Goal: Task Accomplishment & Management: Complete application form

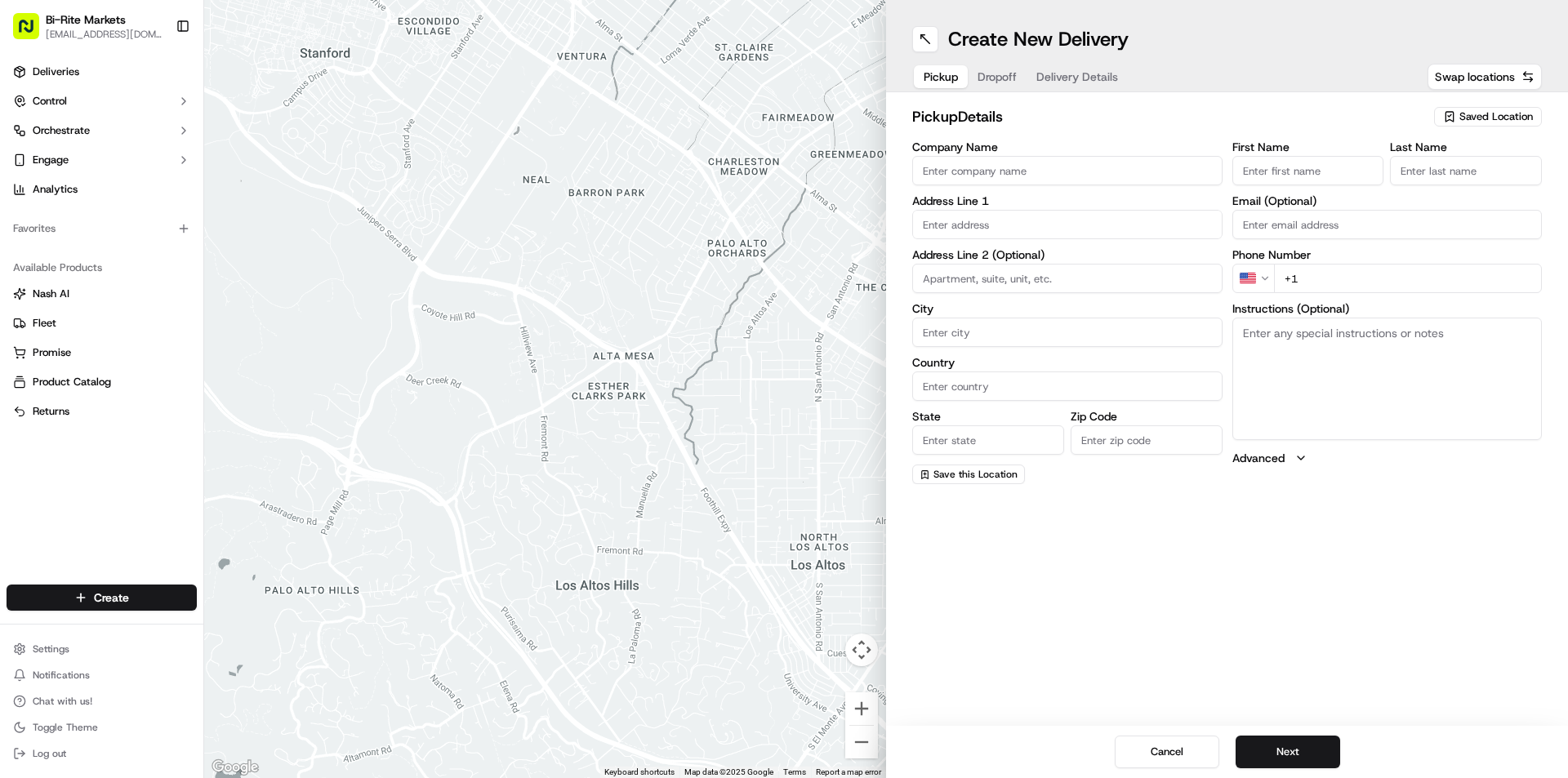
click at [1006, 171] on input "Company Name" at bounding box center [1067, 171] width 310 height 30
drag, startPoint x: 934, startPoint y: 171, endPoint x: 944, endPoint y: 200, distance: 30.7
click at [936, 172] on input "BGi-Rite MArket" at bounding box center [1067, 171] width 310 height 30
drag, startPoint x: 970, startPoint y: 165, endPoint x: 975, endPoint y: 189, distance: 24.5
click at [970, 172] on input "Bi-Rite MArket" at bounding box center [1067, 171] width 310 height 30
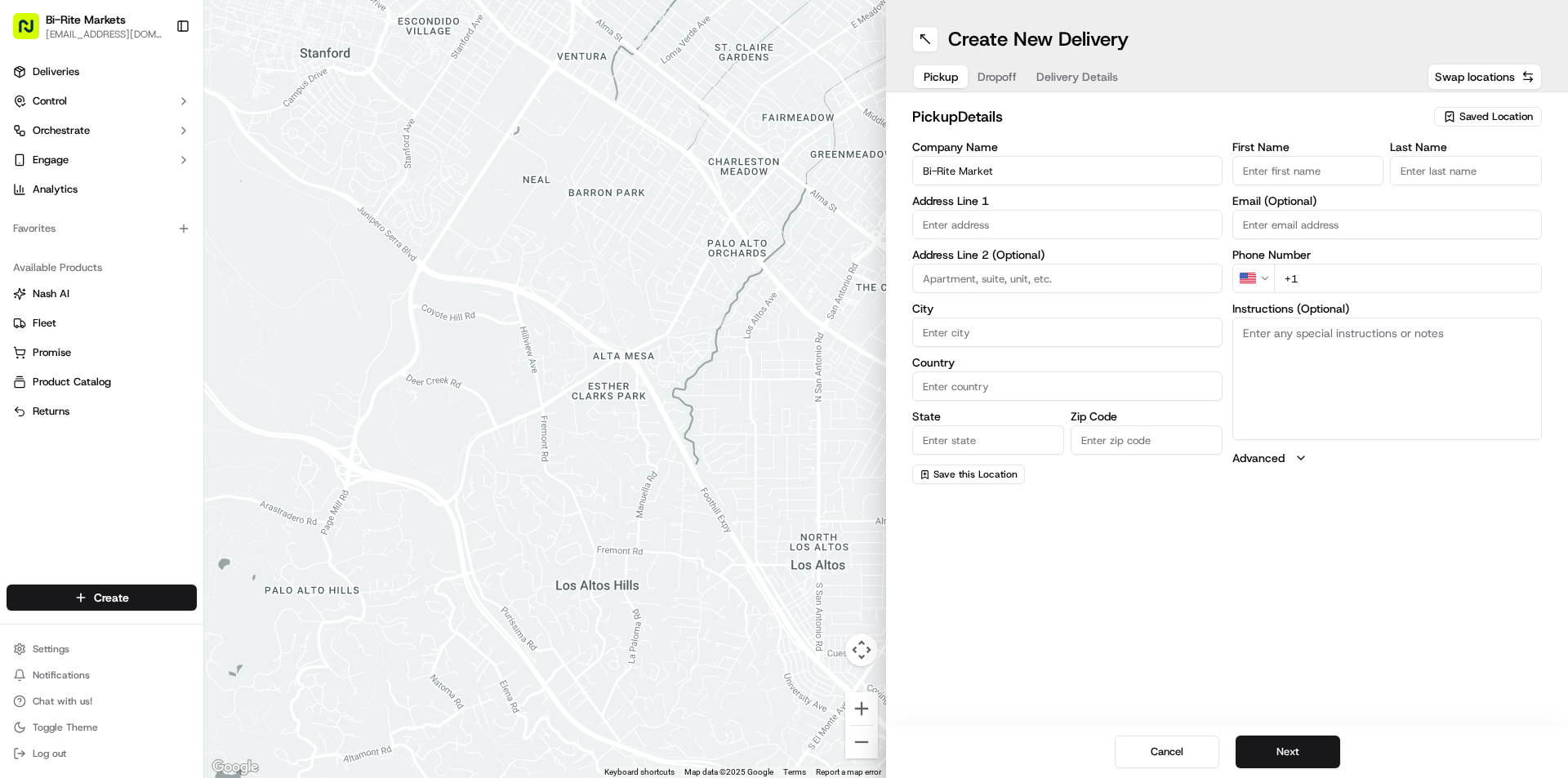
type input "Bi-Rite Market"
click at [1334, 169] on input "First Name" at bounding box center [1308, 171] width 152 height 30
type input "[PERSON_NAME]"
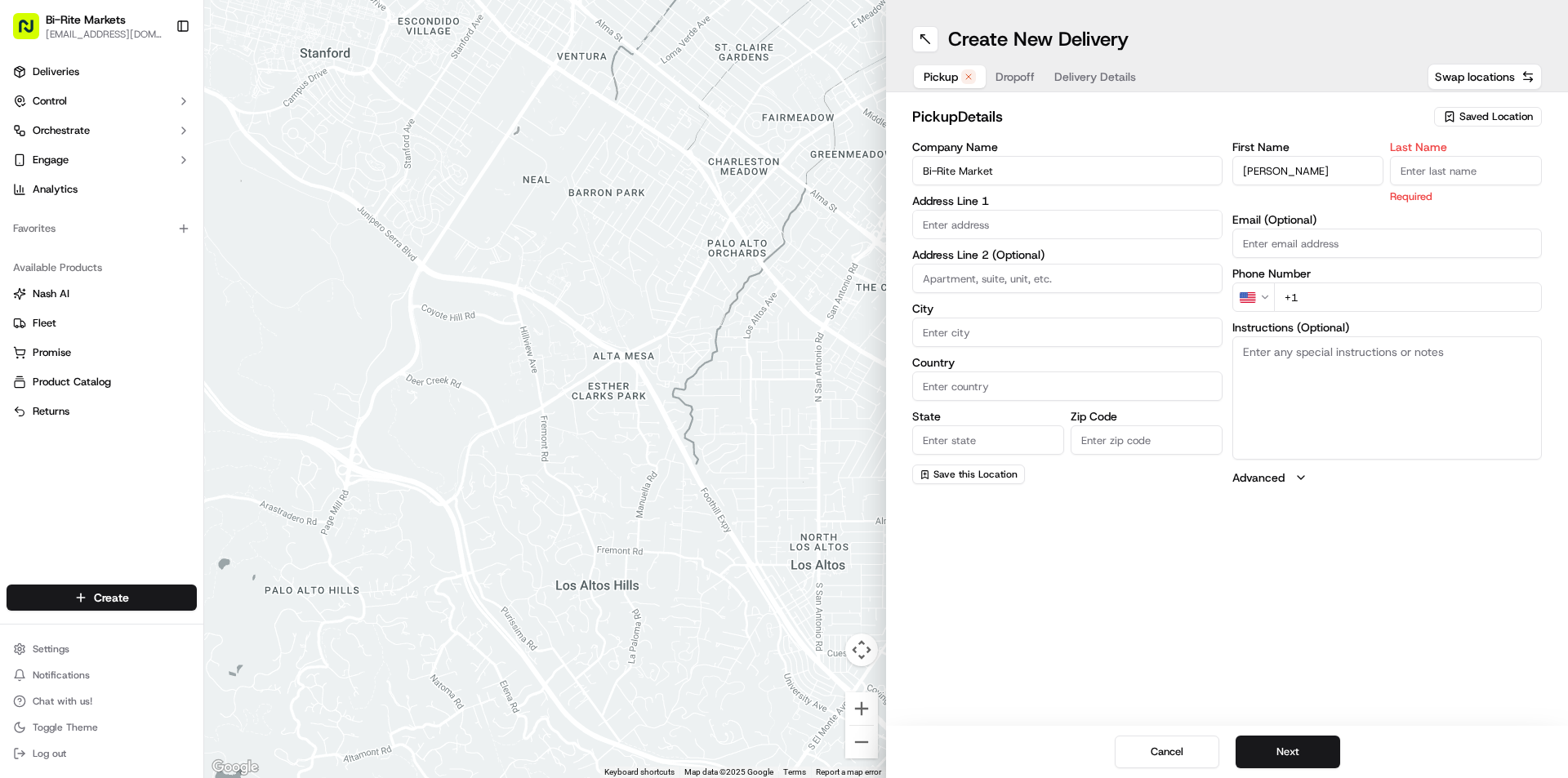
click at [1460, 165] on input "Last Name" at bounding box center [1465, 171] width 152 height 30
type input "[PERSON_NAME]"
click at [1076, 214] on input "text" at bounding box center [1067, 225] width 310 height 30
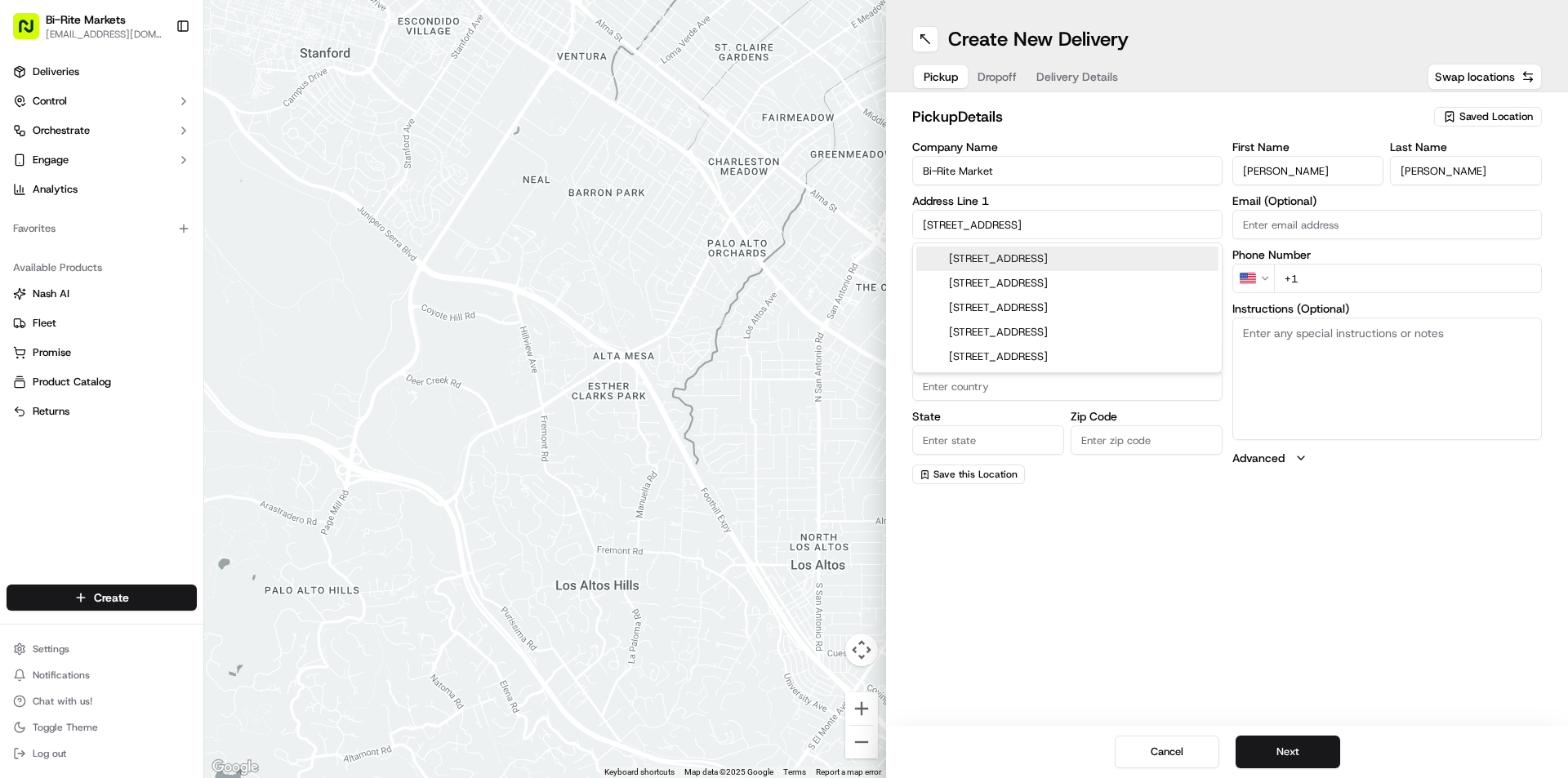
click at [1061, 252] on div "[STREET_ADDRESS]" at bounding box center [1067, 258] width 302 height 24
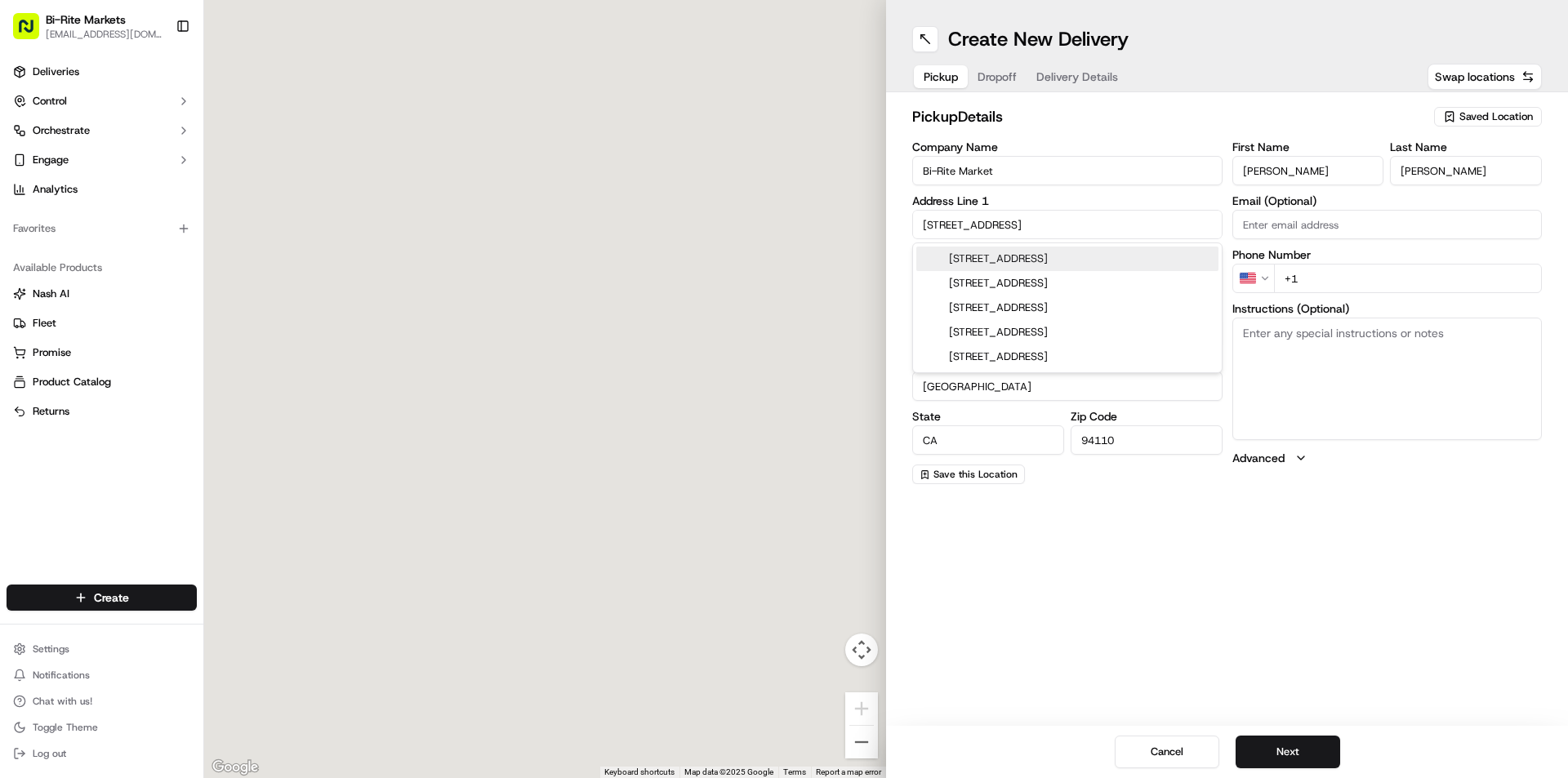
type input "[STREET_ADDRESS]"
type input "[GEOGRAPHIC_DATA]"
type input "CA"
type input "94110"
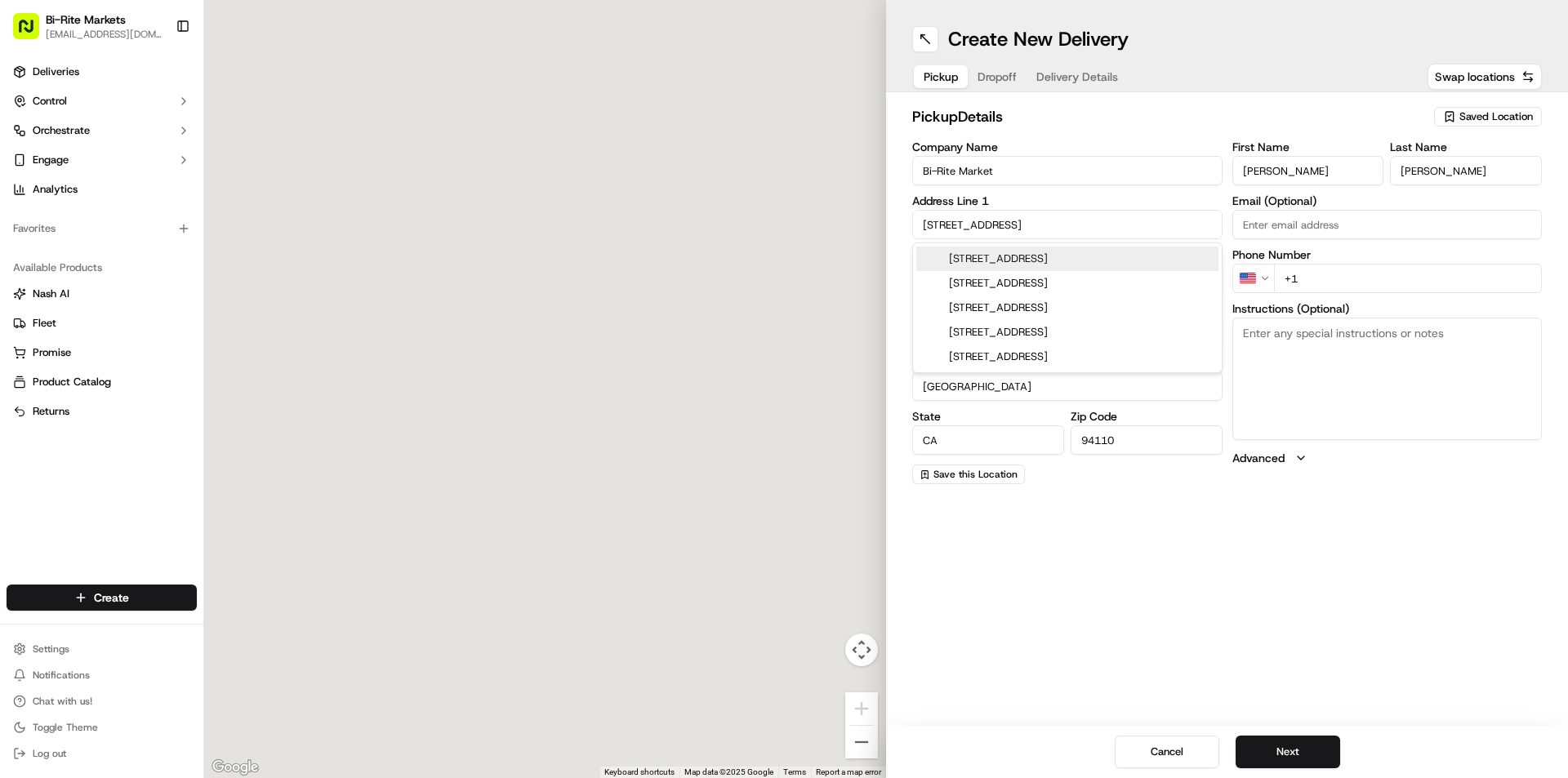
type input "[STREET_ADDRESS]"
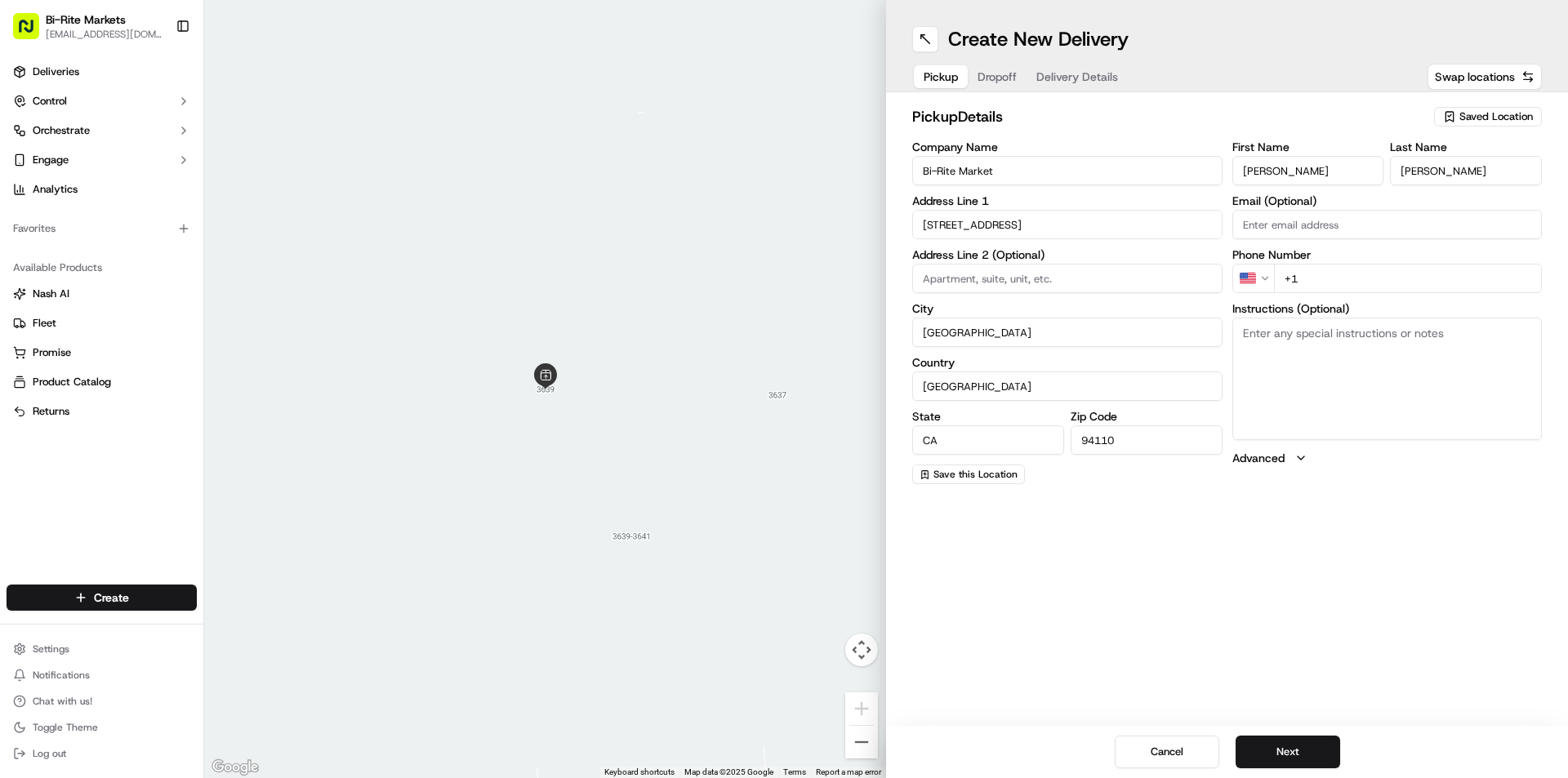
click at [1348, 356] on textarea "Instructions (Optional)" at bounding box center [1388, 379] width 310 height 123
type textarea "pick up 2 bags aprons from the register or ask for the MOD"
click at [1345, 281] on input "+1" at bounding box center [1408, 279] width 269 height 30
click at [1335, 279] on input "+1" at bounding box center [1408, 279] width 269 height 30
paste input "[PHONE_NUMBER]"
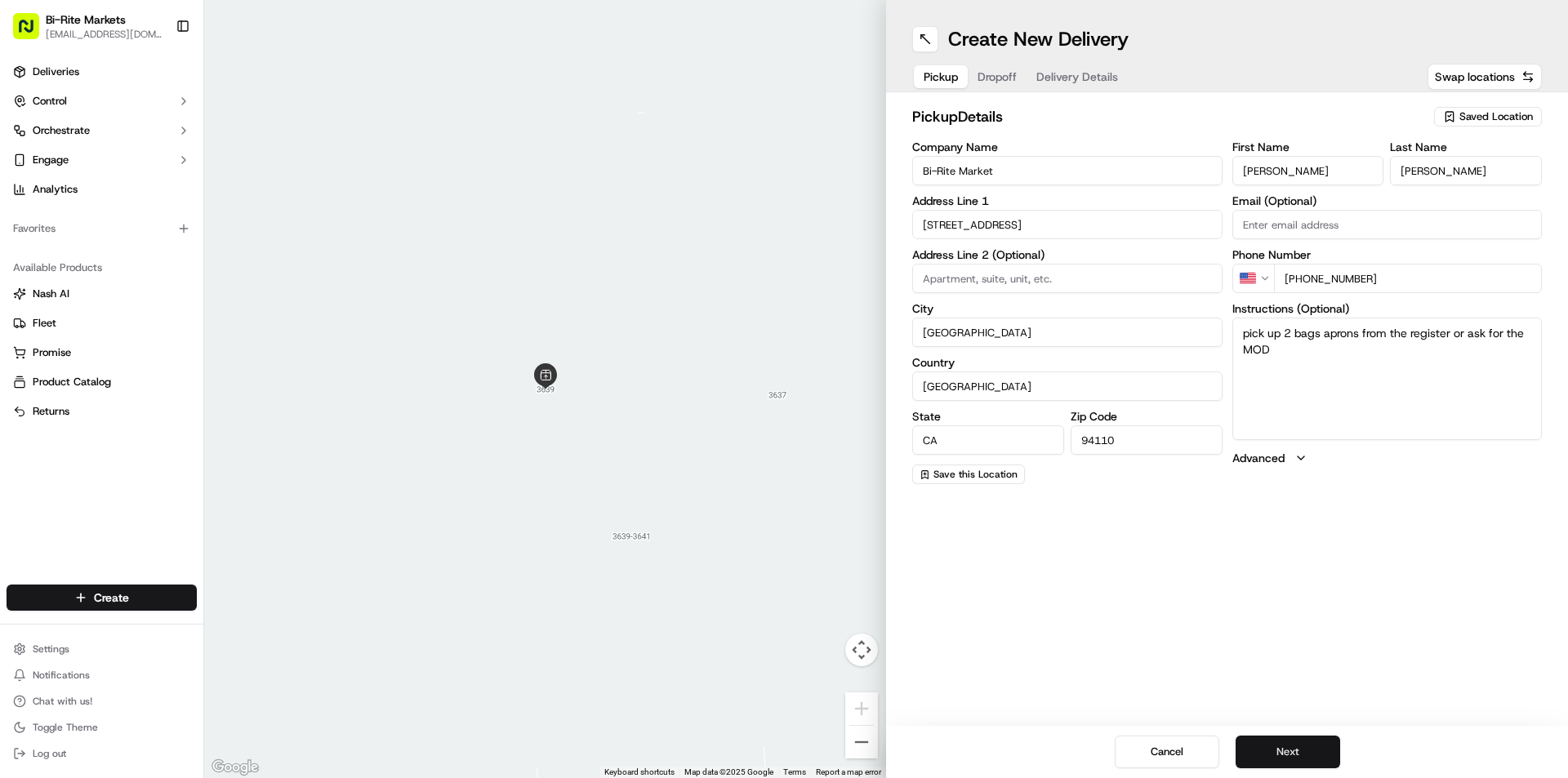
type input "[PHONE_NUMBER]"
click at [1290, 751] on button "Next" at bounding box center [1287, 752] width 104 height 33
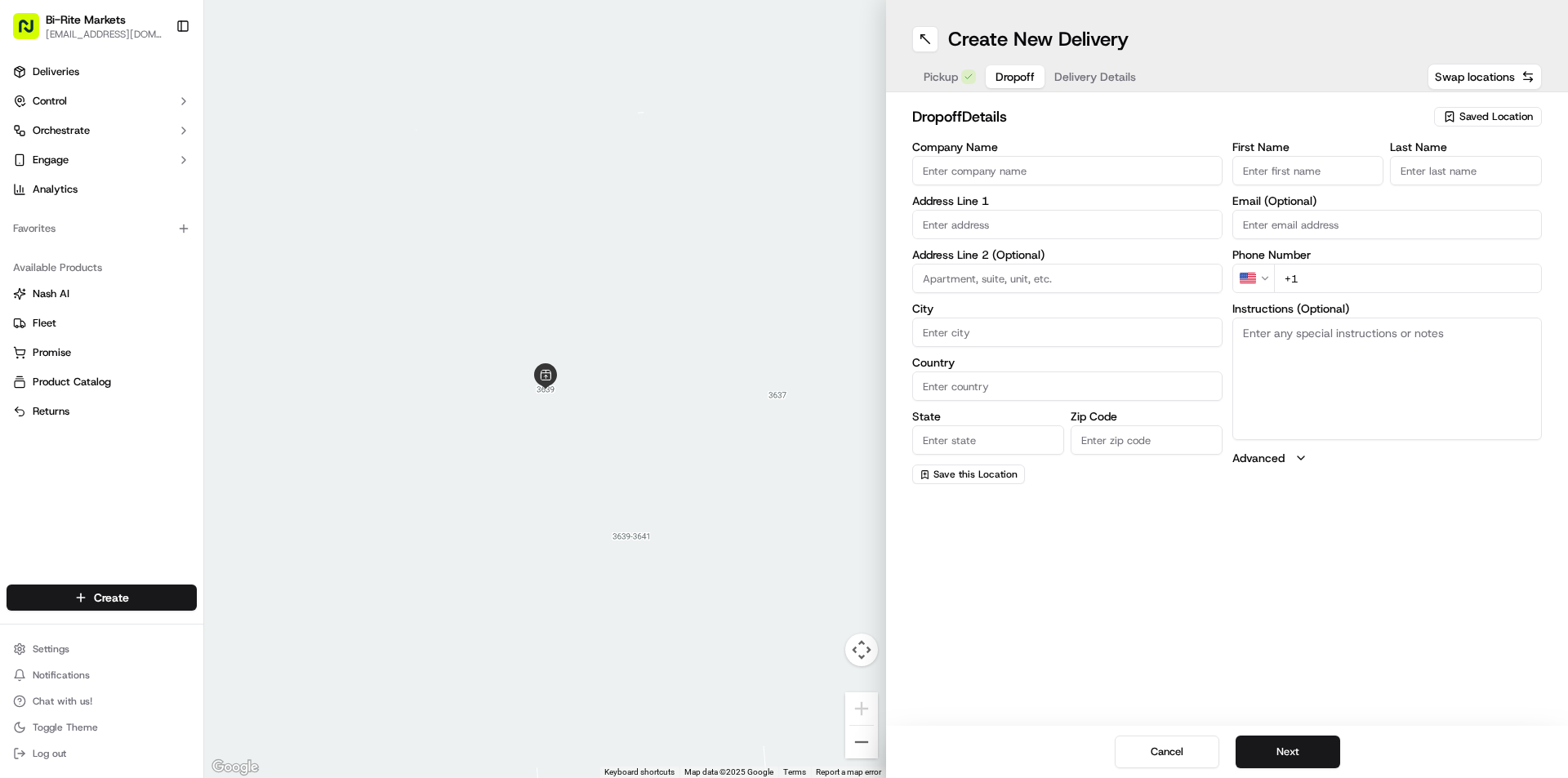
click at [983, 178] on input "Company Name" at bounding box center [1067, 171] width 310 height 30
type input "Bi-Rite MArket"
click at [987, 227] on input "text" at bounding box center [1067, 225] width 310 height 30
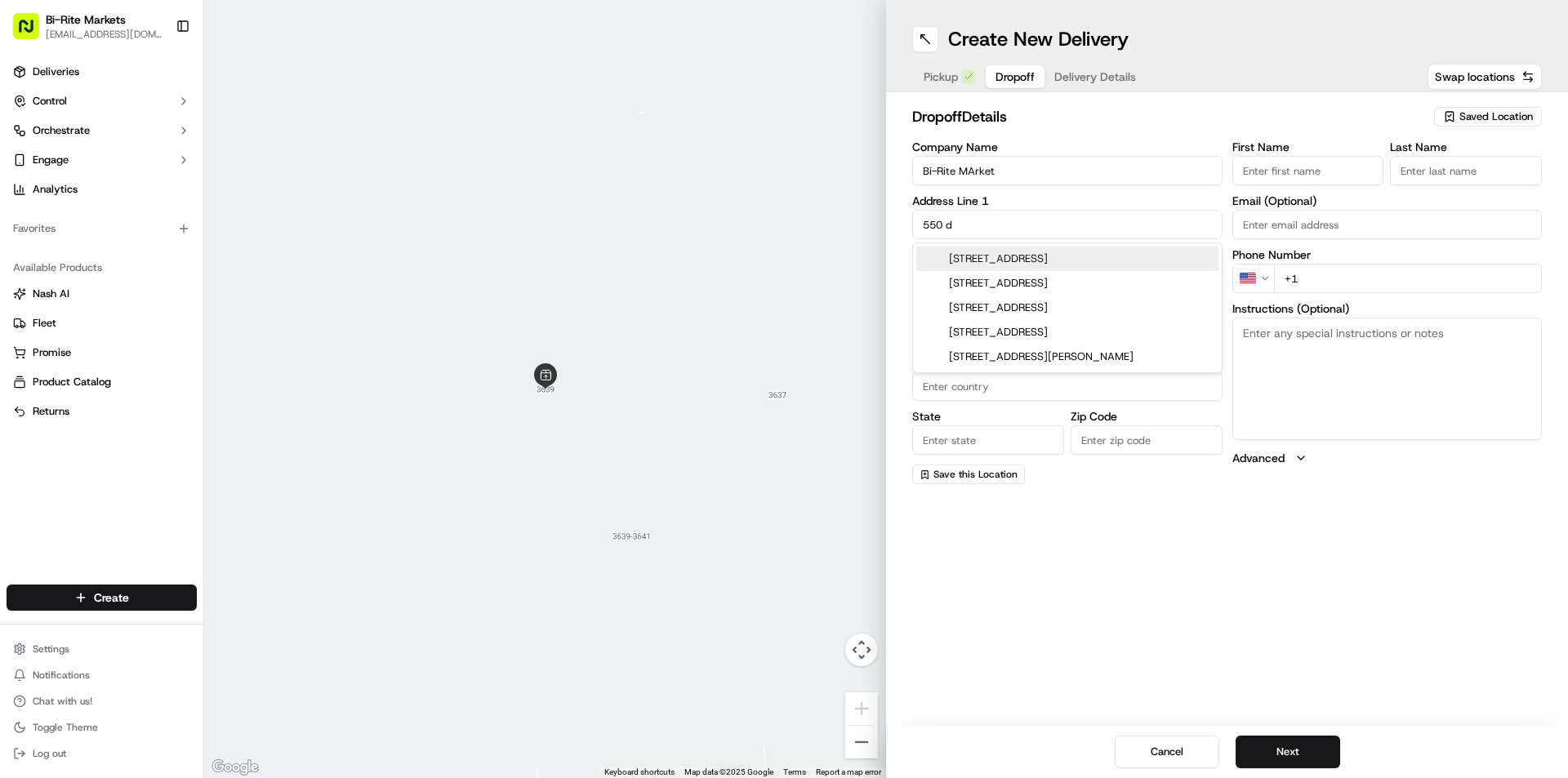
click at [1021, 258] on div "[STREET_ADDRESS]" at bounding box center [1067, 258] width 302 height 24
type input "[STREET_ADDRESS]"
type input "[GEOGRAPHIC_DATA]"
type input "CA"
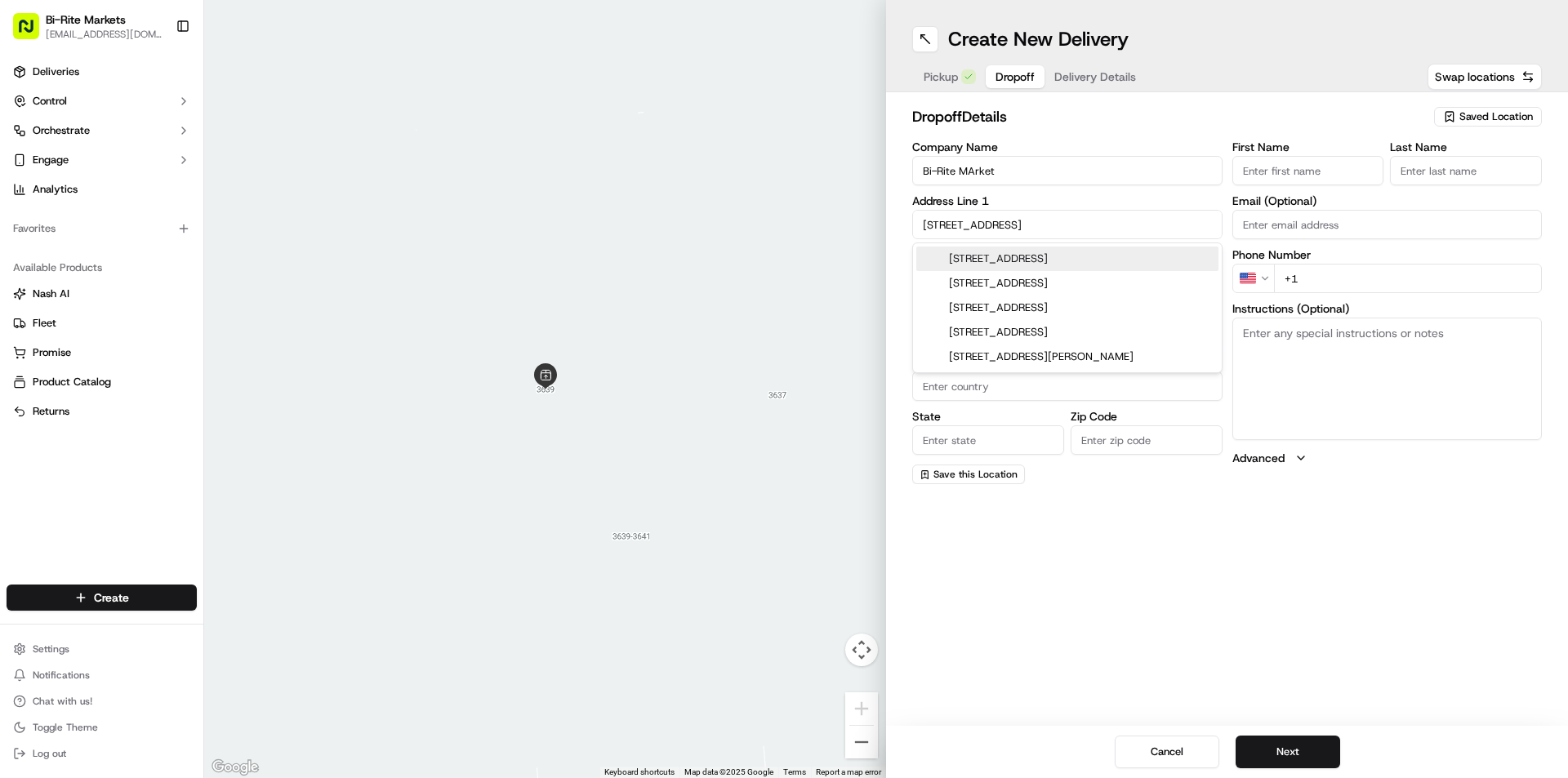
type input "94117"
type input "[STREET_ADDRESS]"
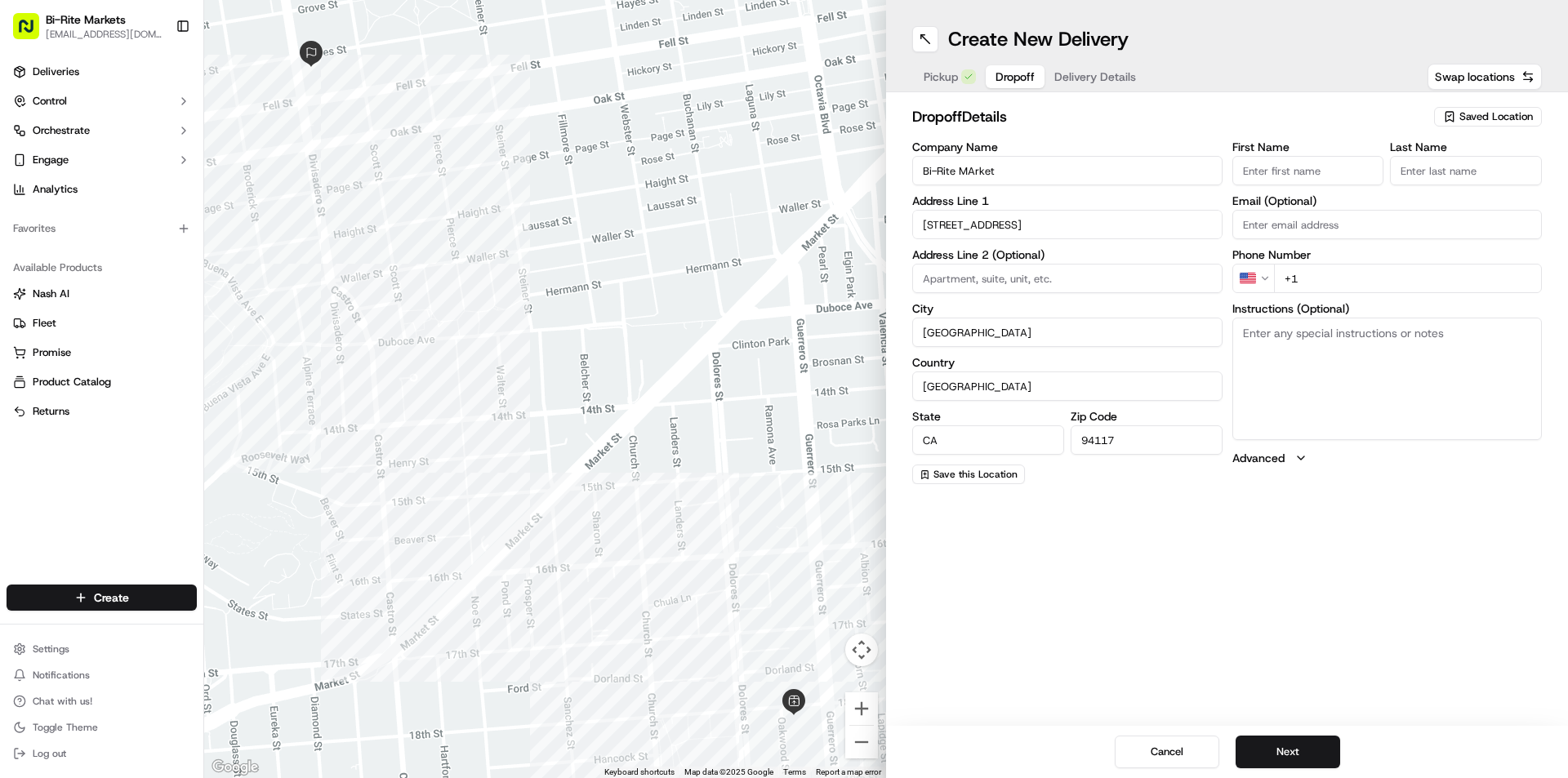
click at [1283, 164] on input "First Name" at bounding box center [1308, 171] width 152 height 30
type input "[PERSON_NAME]"
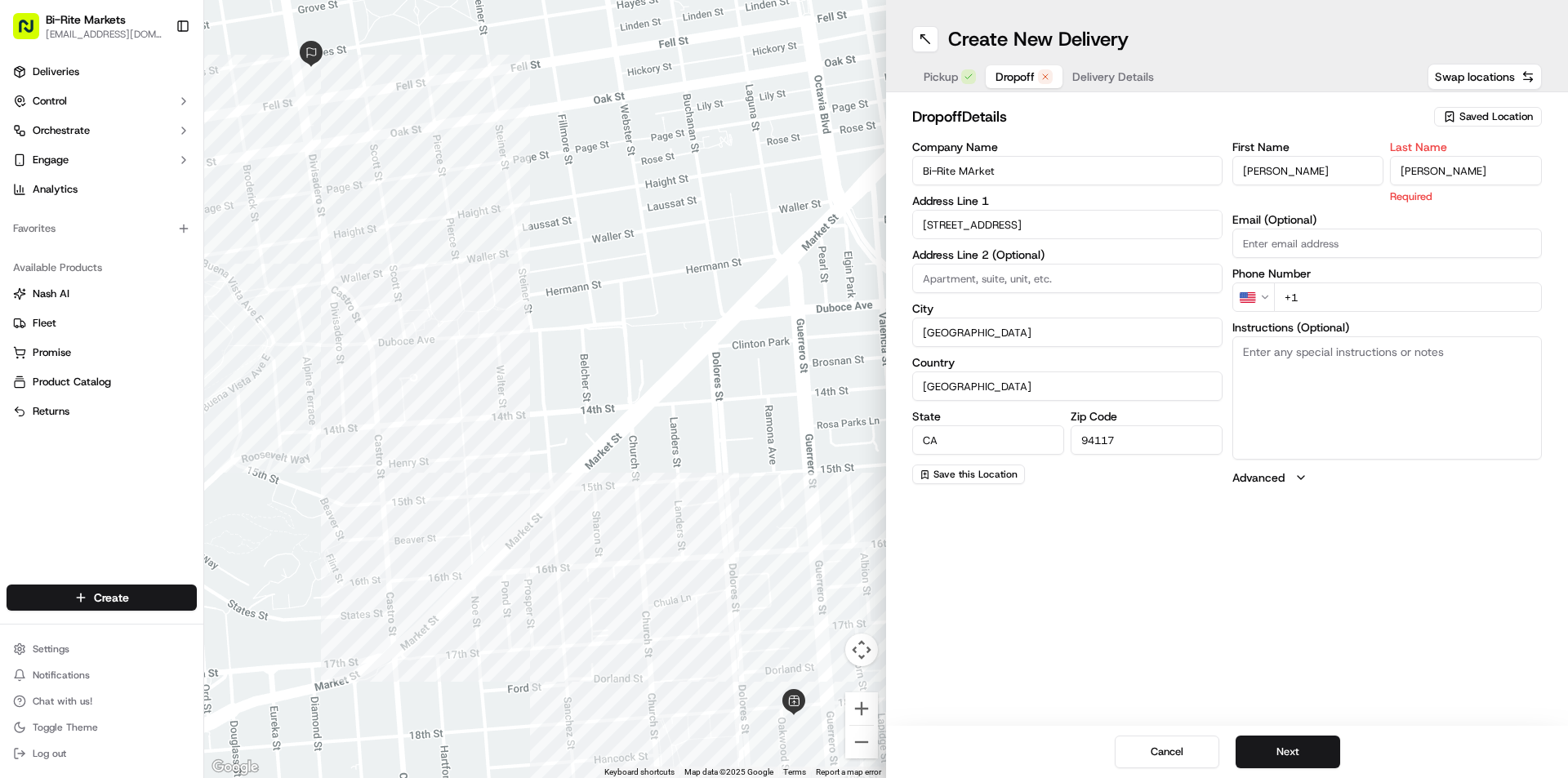
type input "[PERSON_NAME]"
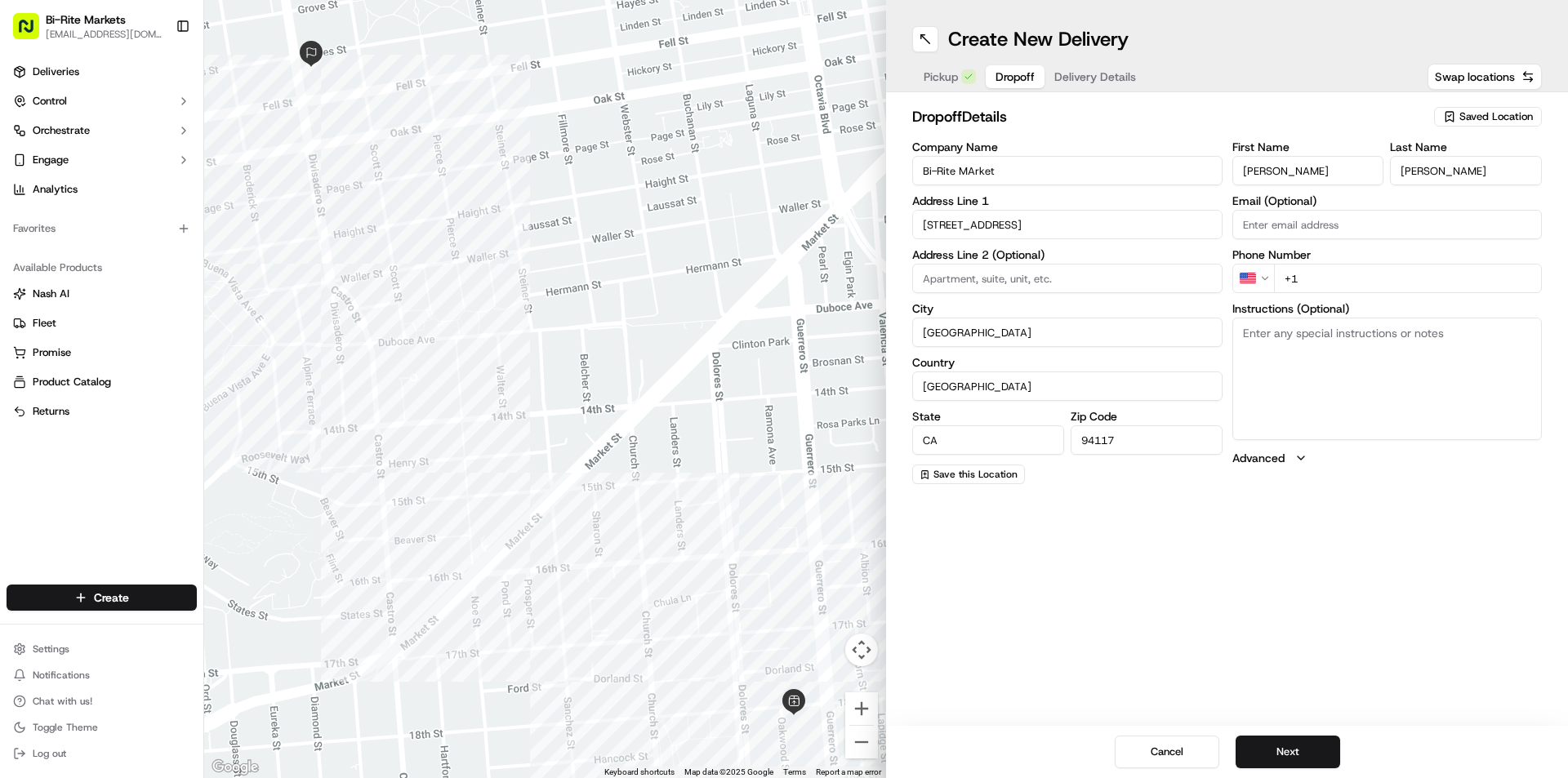
click at [1297, 252] on div "First Name [PERSON_NAME] Last Name [PERSON_NAME] Email (Optional) Phone Number …" at bounding box center [1388, 312] width 310 height 343
type input "d"
click at [1328, 272] on input "+1" at bounding box center [1408, 279] width 269 height 30
type input "[PHONE_NUMBER]"
click at [1284, 349] on textarea "Instructions (Optional)" at bounding box center [1388, 379] width 310 height 123
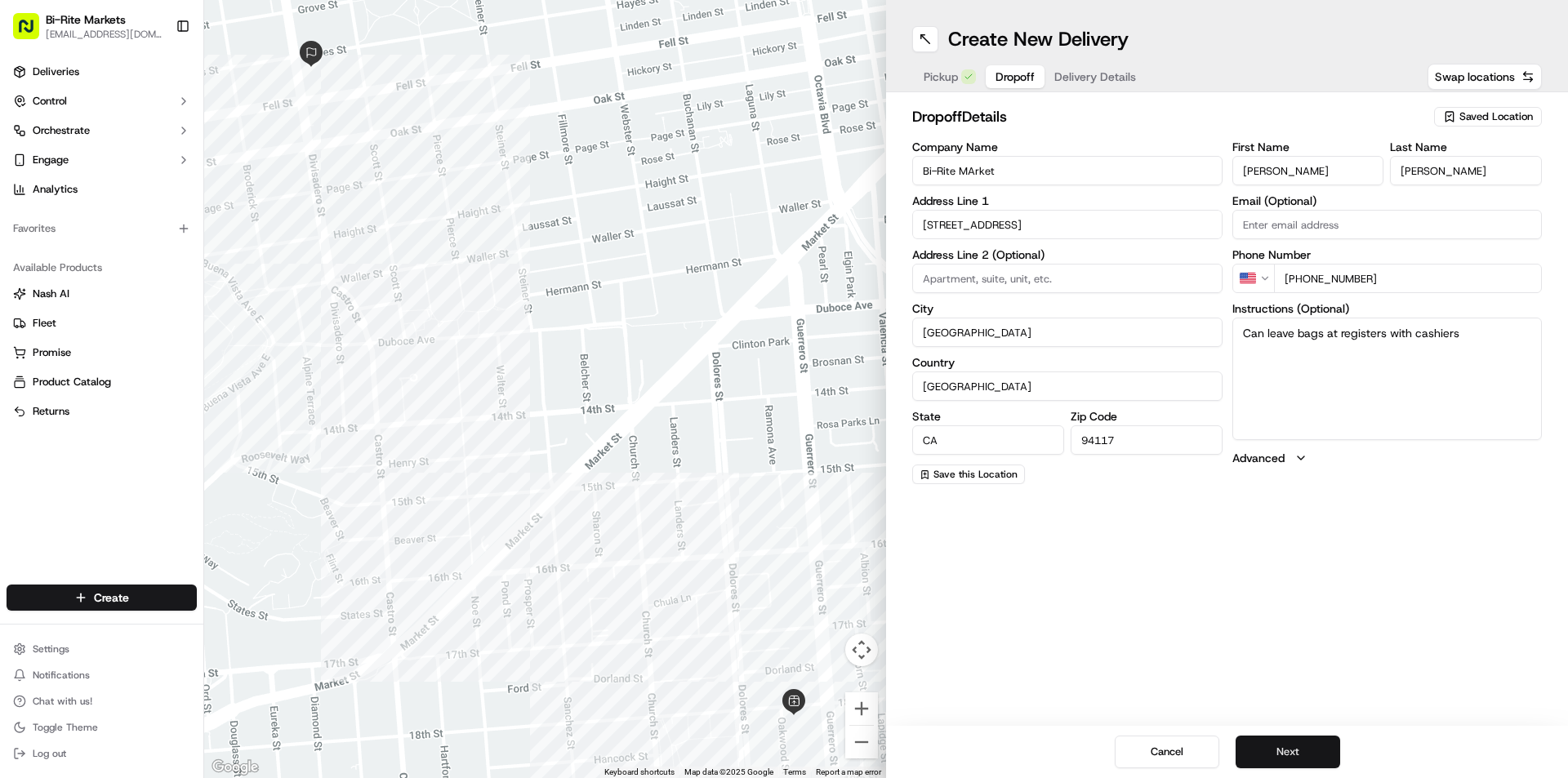
type textarea "Can leave bags at registers with cashiers"
click at [1296, 752] on button "Next" at bounding box center [1287, 752] width 104 height 33
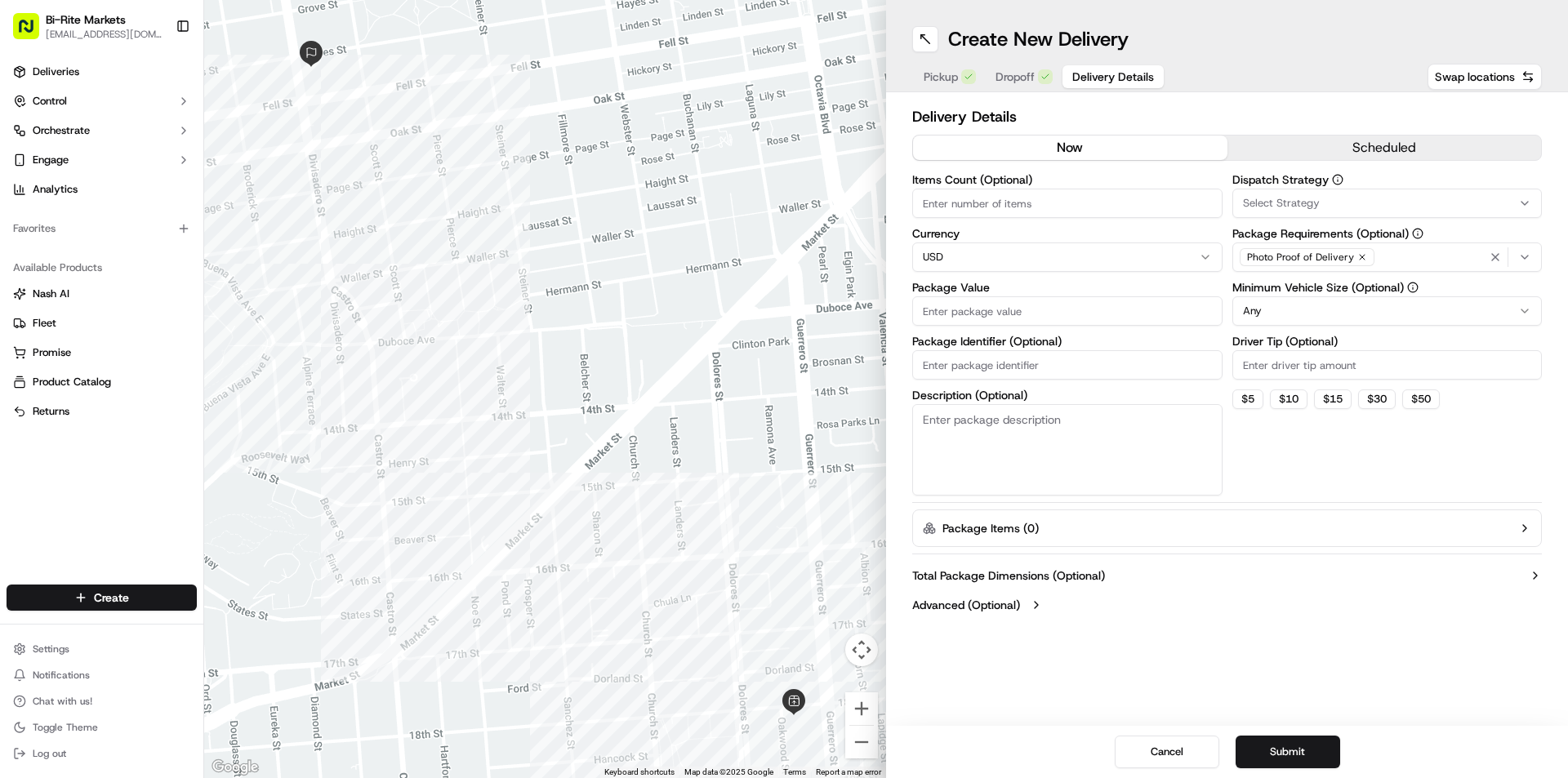
click at [1066, 199] on input "Items Count (Optional)" at bounding box center [1067, 204] width 310 height 30
type input "1"
click at [1316, 198] on span "Select Strategy" at bounding box center [1281, 204] width 77 height 15
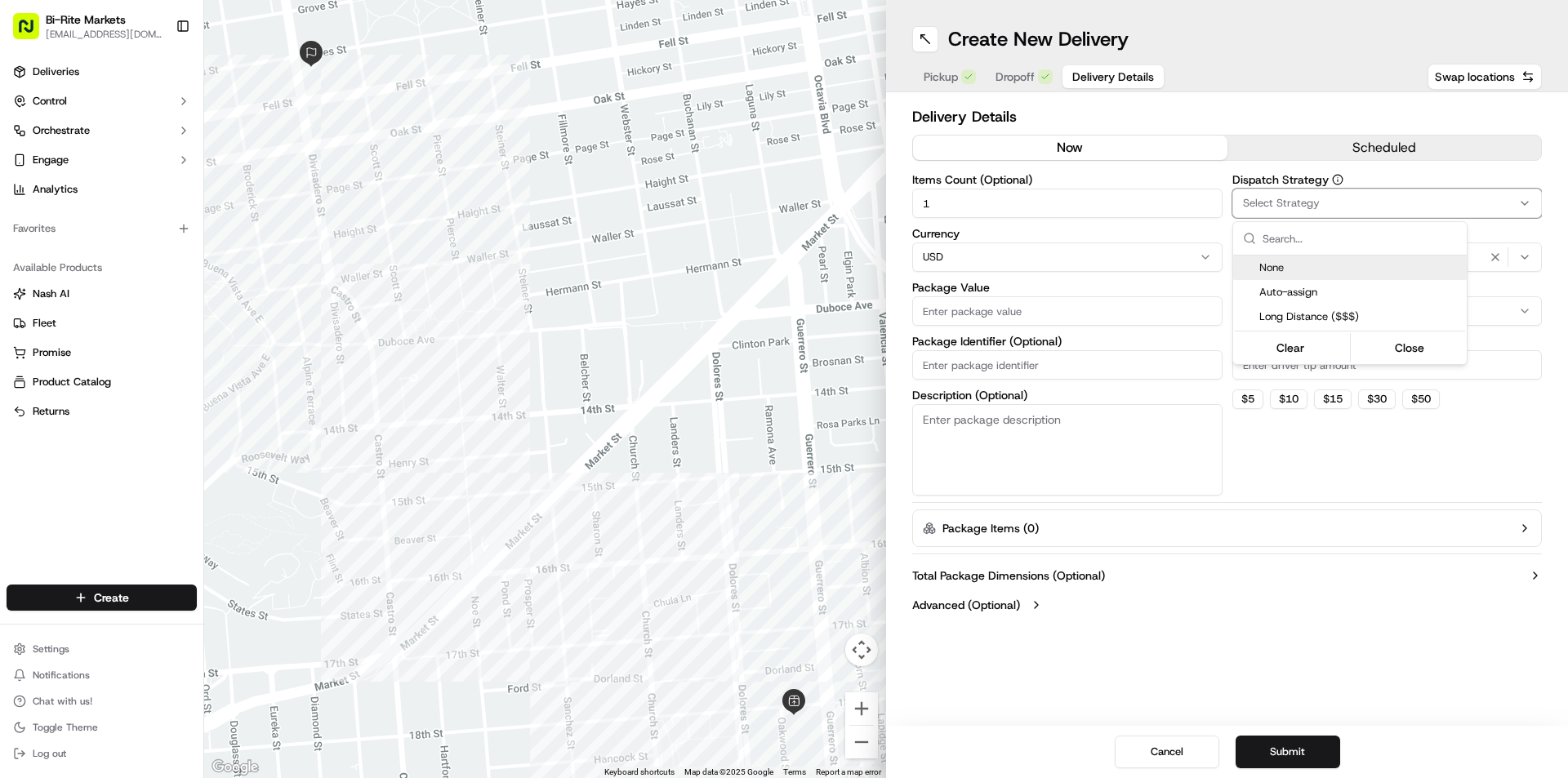
click at [1319, 241] on input "text" at bounding box center [1359, 238] width 194 height 33
click at [1274, 609] on html "Bi-Rite Markets [EMAIL_ADDRESS][DOMAIN_NAME] Toggle Sidebar Deliveries Control …" at bounding box center [784, 389] width 1568 height 778
click at [1335, 307] on html "Bi-Rite Markets [EMAIL_ADDRESS][DOMAIN_NAME] Toggle Sidebar Deliveries Control …" at bounding box center [784, 389] width 1568 height 778
click at [1246, 394] on button "$ 5" at bounding box center [1247, 399] width 31 height 20
type input "5"
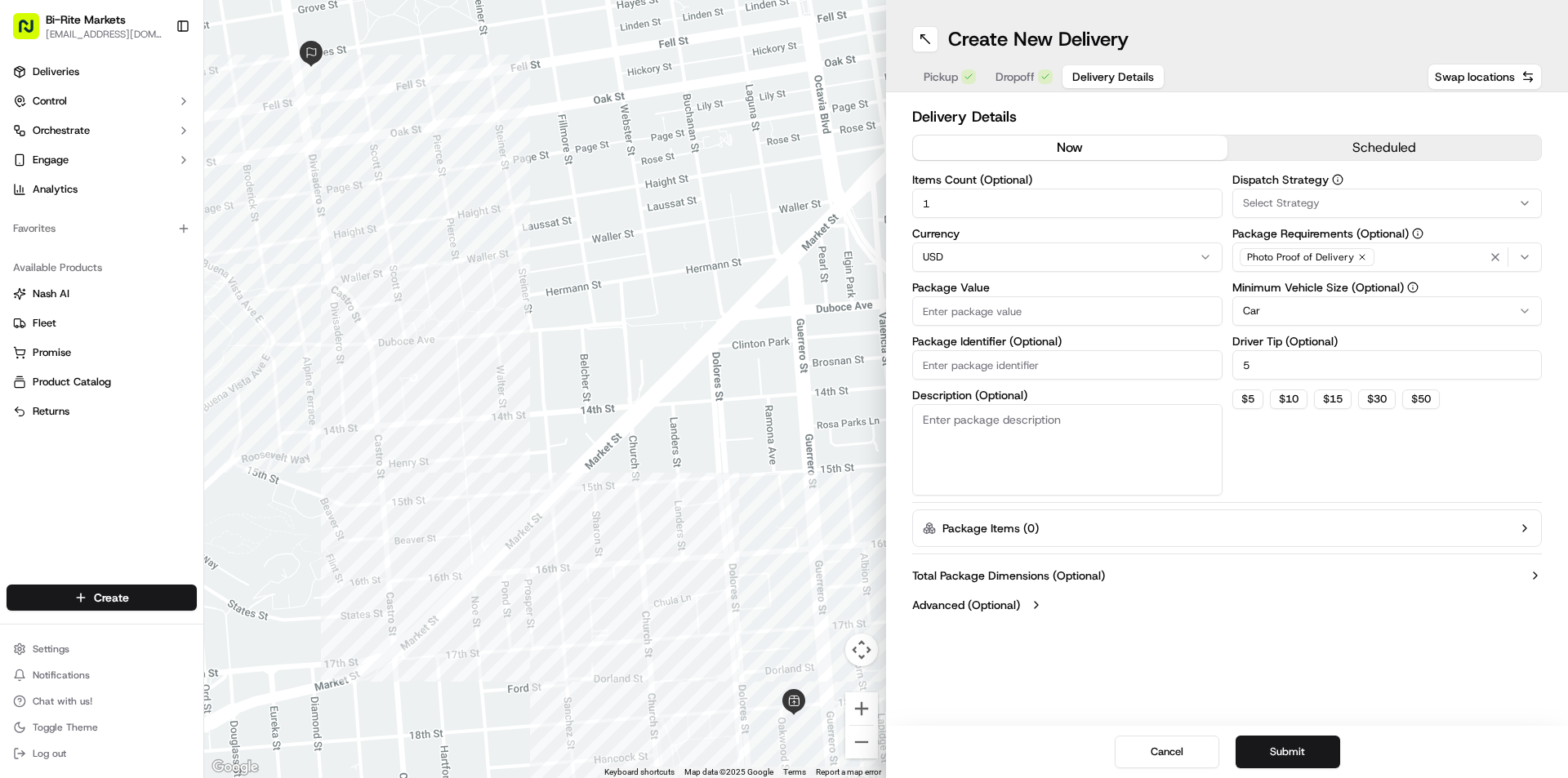
click at [1008, 363] on input "Package Identifier (Optional)" at bounding box center [1067, 365] width 310 height 30
click at [992, 306] on input "Package Value" at bounding box center [1067, 311] width 310 height 30
type input "20"
click at [1085, 359] on input "Package Identifier (Optional)" at bounding box center [1067, 365] width 310 height 30
type input "bags of aprons"
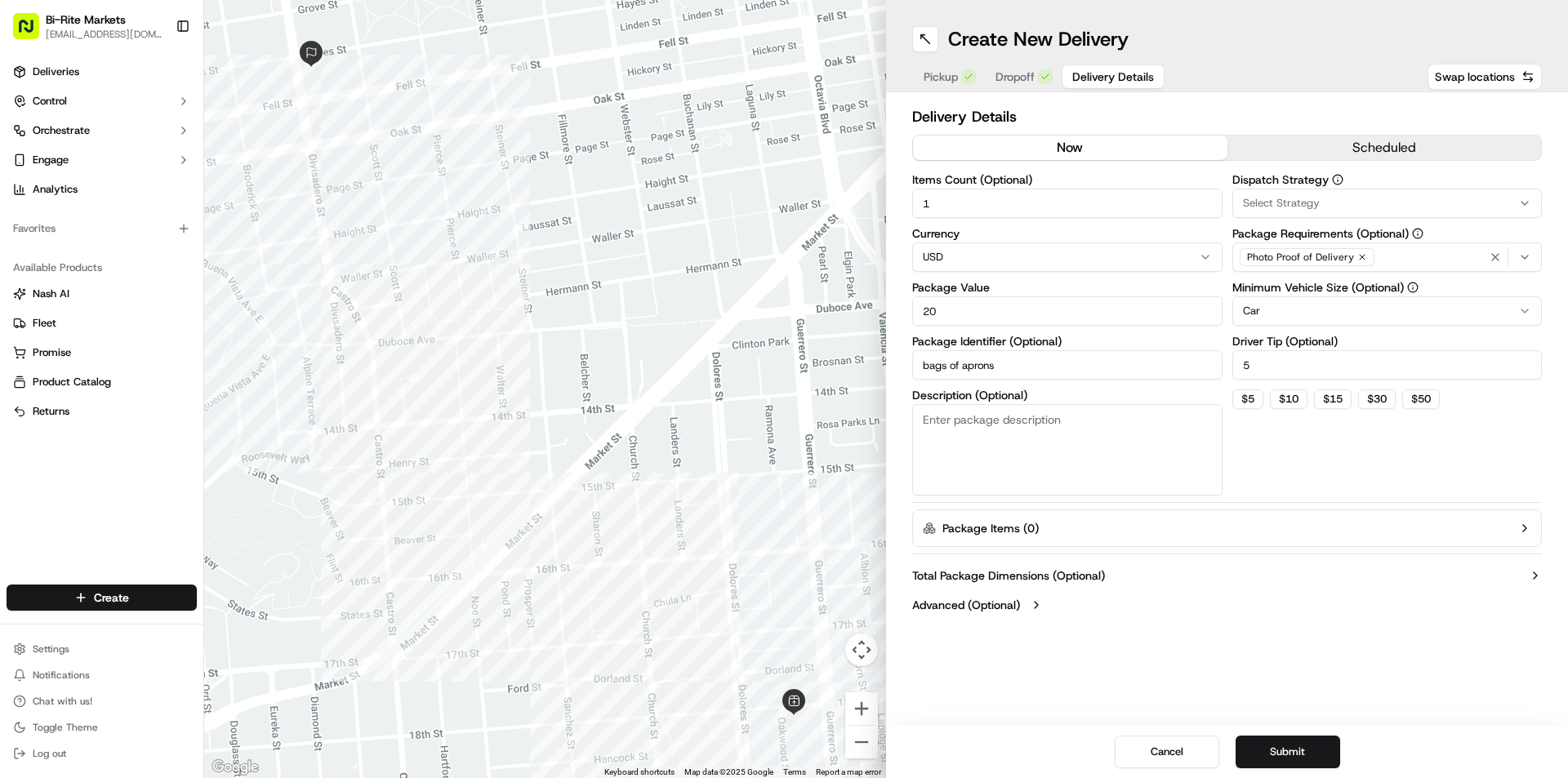
click at [1001, 451] on textarea "Description (Optional)" at bounding box center [1067, 450] width 310 height 91
click at [1034, 521] on label "Package Items ( 0 )" at bounding box center [991, 529] width 97 height 17
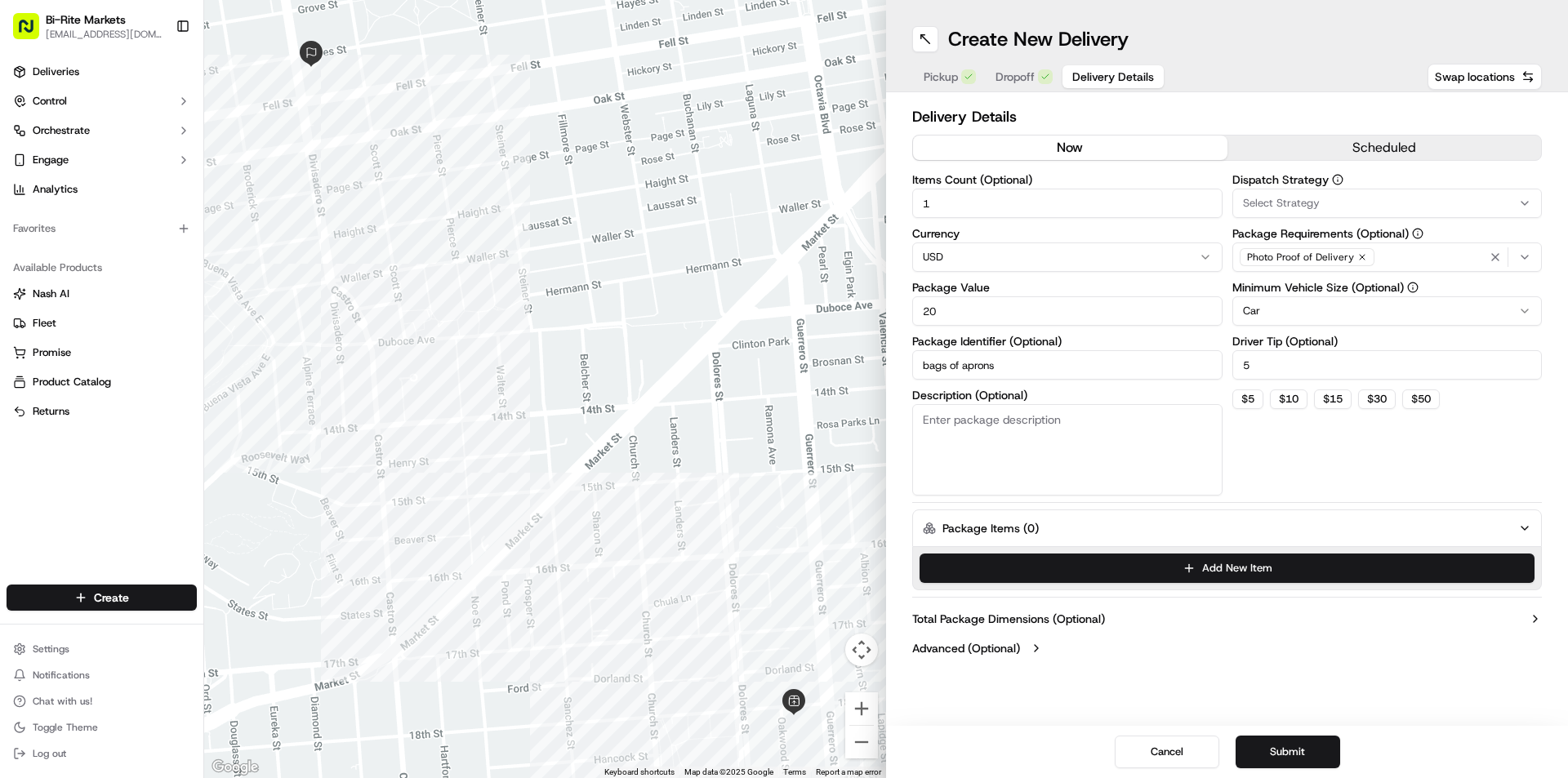
click at [1298, 208] on span "Select Strategy" at bounding box center [1281, 204] width 77 height 15
click at [1298, 203] on html "Bi-Rite Markets [EMAIL_ADDRESS][DOMAIN_NAME] Toggle Sidebar Deliveries Control …" at bounding box center [784, 389] width 1568 height 778
click at [1295, 748] on button "Submit" at bounding box center [1287, 752] width 104 height 33
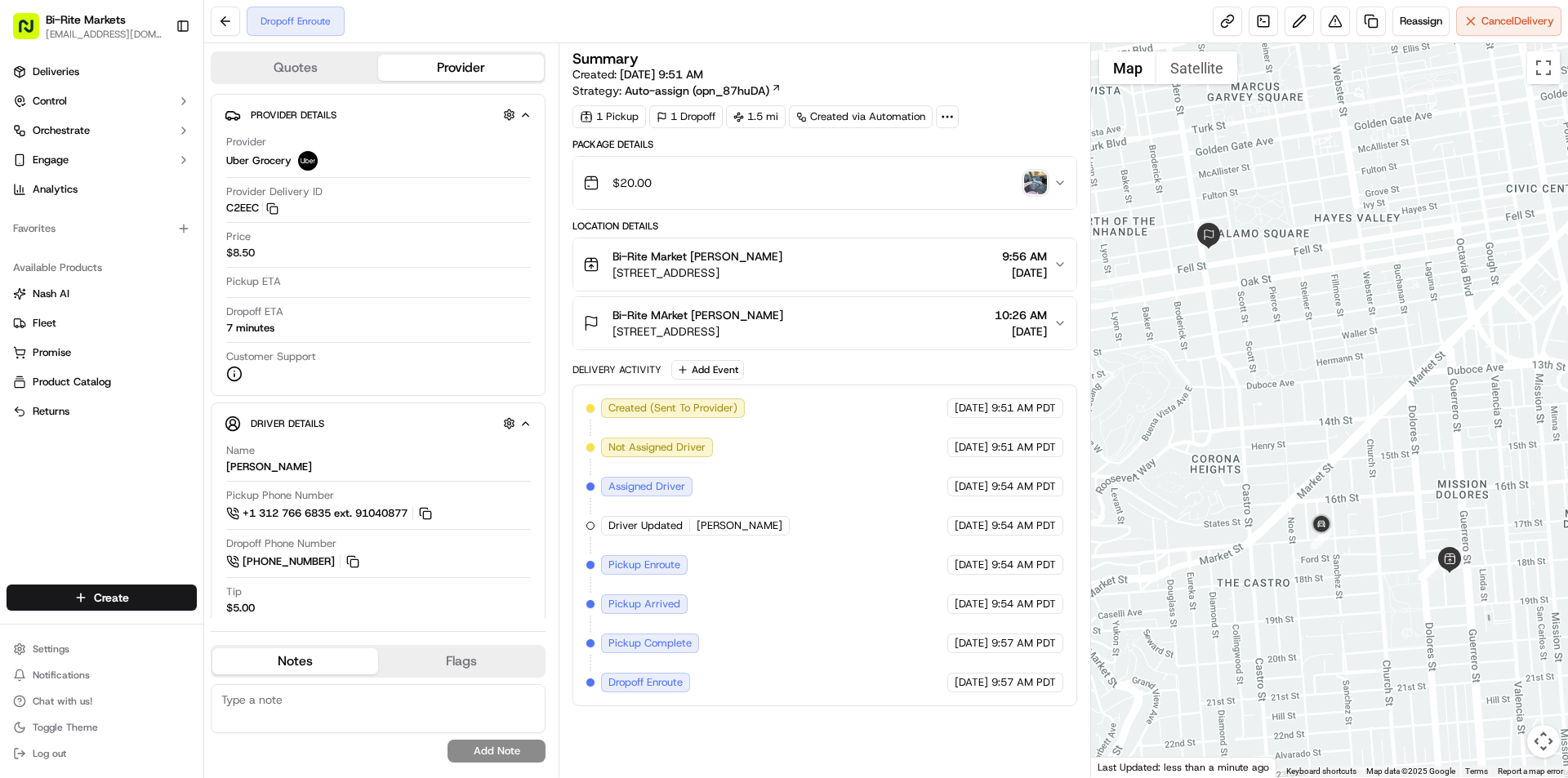
click at [782, 17] on div "Dropoff Enroute Reassign Cancel Delivery" at bounding box center [886, 21] width 1364 height 44
